Goal: Information Seeking & Learning: Learn about a topic

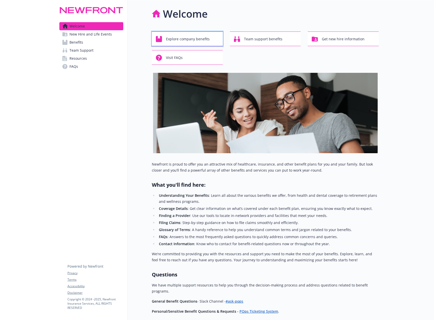
click at [202, 40] on span "Explore company benefits" at bounding box center [188, 39] width 44 height 10
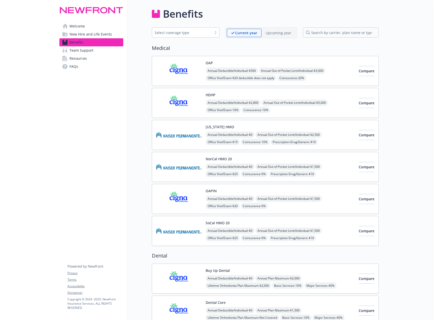
click at [216, 32] on div at bounding box center [215, 33] width 8 height 4
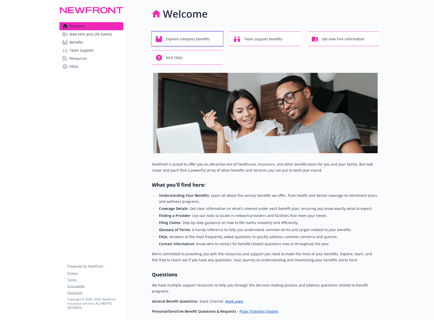
click at [197, 37] on span "Explore company benefits" at bounding box center [188, 39] width 44 height 10
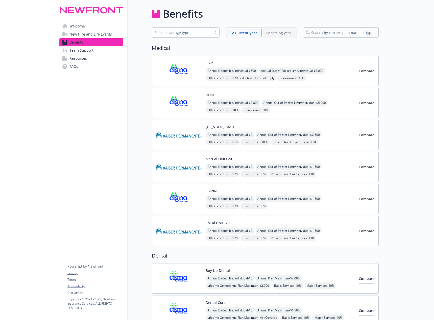
click at [191, 34] on div "Select coverage type" at bounding box center [181, 32] width 55 height 5
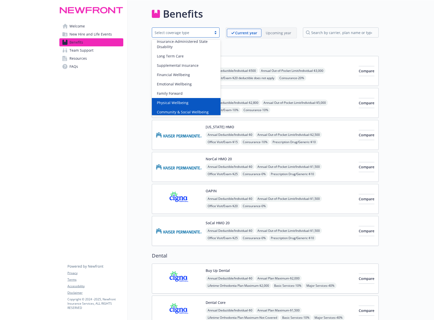
scroll to position [62, 0]
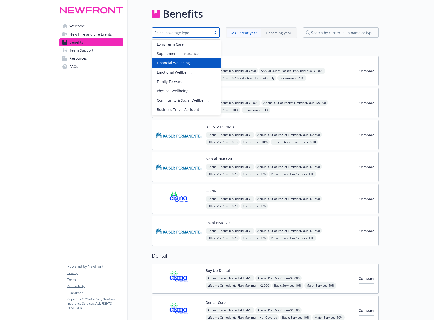
click at [176, 64] on span "Financial Wellbeing" at bounding box center [173, 62] width 33 height 5
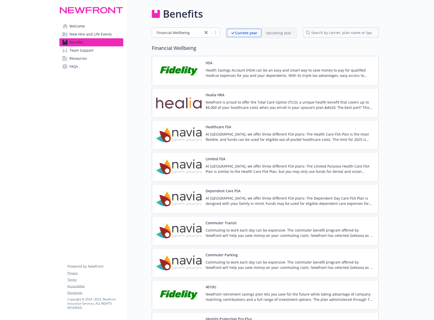
click at [268, 292] on p "Newfront retirement savings plan lets you save for the future while taking adva…" at bounding box center [289, 297] width 169 height 11
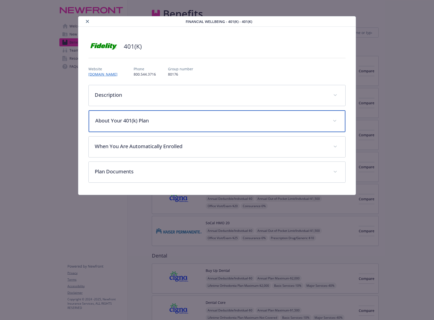
click at [150, 121] on p "About Your 401(k) Plan" at bounding box center [210, 121] width 231 height 8
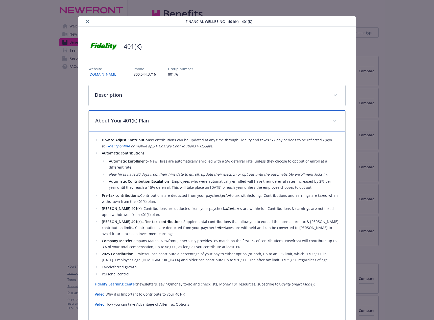
click at [334, 124] on div "About Your 401(k) Plan" at bounding box center [217, 122] width 256 height 22
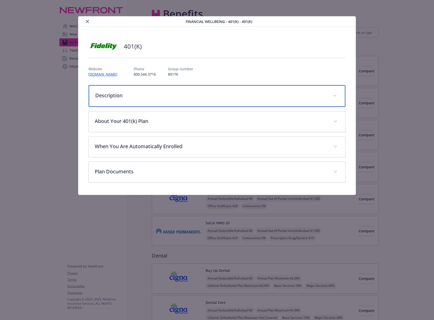
click at [332, 96] on span "details for plan Financial Wellbeing - 401(K) - 401(k)" at bounding box center [334, 96] width 8 height 8
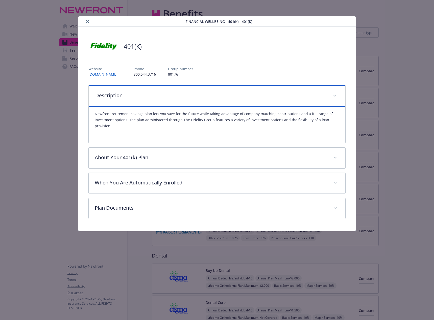
click at [336, 94] on span "details for plan Financial Wellbeing - 401(K) - 401(k)" at bounding box center [334, 96] width 8 height 8
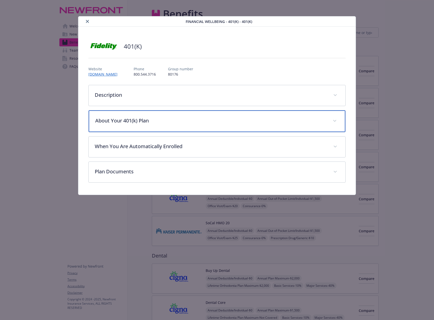
click at [202, 122] on p "About Your 401(k) Plan" at bounding box center [210, 121] width 231 height 8
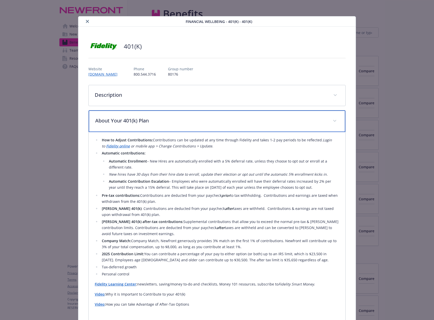
click at [333, 121] on icon "details for plan Financial Wellbeing - 401(K) - 401(k)" at bounding box center [334, 121] width 3 height 2
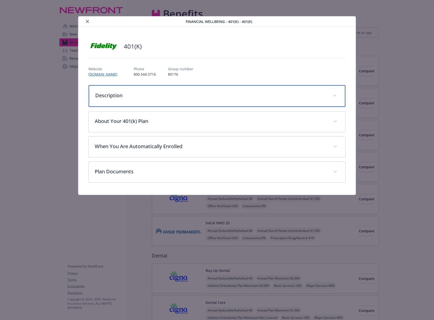
click at [164, 98] on p "Description" at bounding box center [210, 96] width 231 height 8
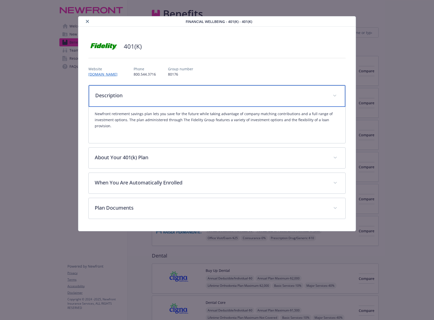
click at [163, 98] on p "Description" at bounding box center [210, 96] width 231 height 8
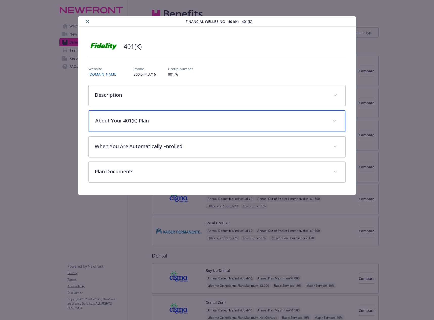
click at [164, 119] on p "About Your 401(k) Plan" at bounding box center [210, 121] width 231 height 8
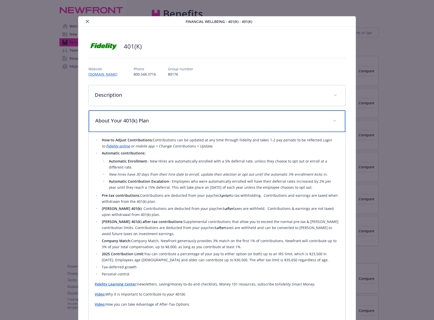
click at [165, 123] on p "About Your 401(k) Plan" at bounding box center [210, 121] width 231 height 8
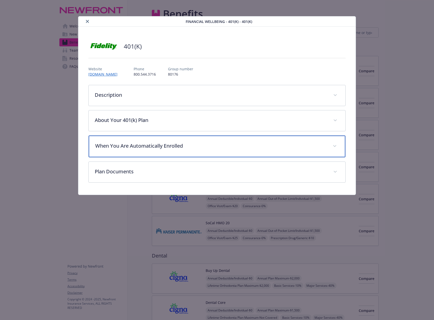
click at [167, 146] on p "When You Are Automatically Enrolled" at bounding box center [210, 146] width 231 height 8
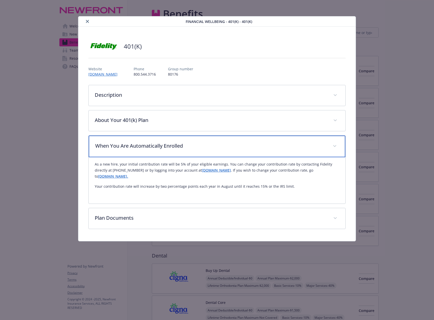
click at [168, 149] on p "When You Are Automatically Enrolled" at bounding box center [210, 146] width 231 height 8
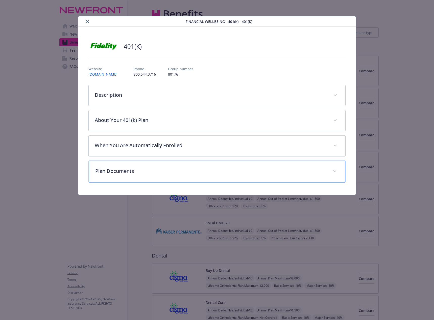
click at [156, 173] on p "Plan Documents" at bounding box center [210, 172] width 231 height 8
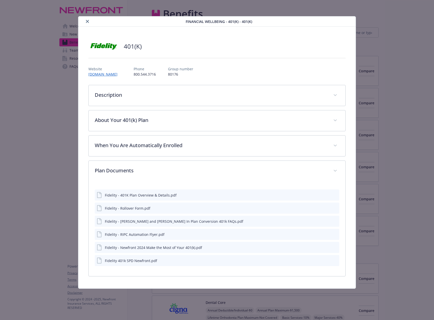
click at [326, 195] on icon "download file" at bounding box center [326, 195] width 4 height 4
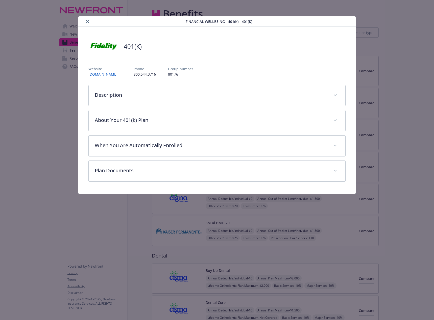
click at [88, 20] on icon "close" at bounding box center [87, 21] width 3 height 3
click at [88, 21] on icon "close" at bounding box center [87, 21] width 3 height 3
